Goal: Check status

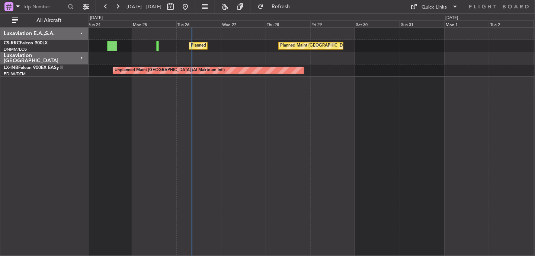
click at [211, 147] on div "Planned Maint [GEOGRAPHIC_DATA] ([GEOGRAPHIC_DATA]) Planned Maint [GEOGRAPHIC_D…" at bounding box center [312, 141] width 447 height 229
